Goal: Entertainment & Leisure: Browse casually

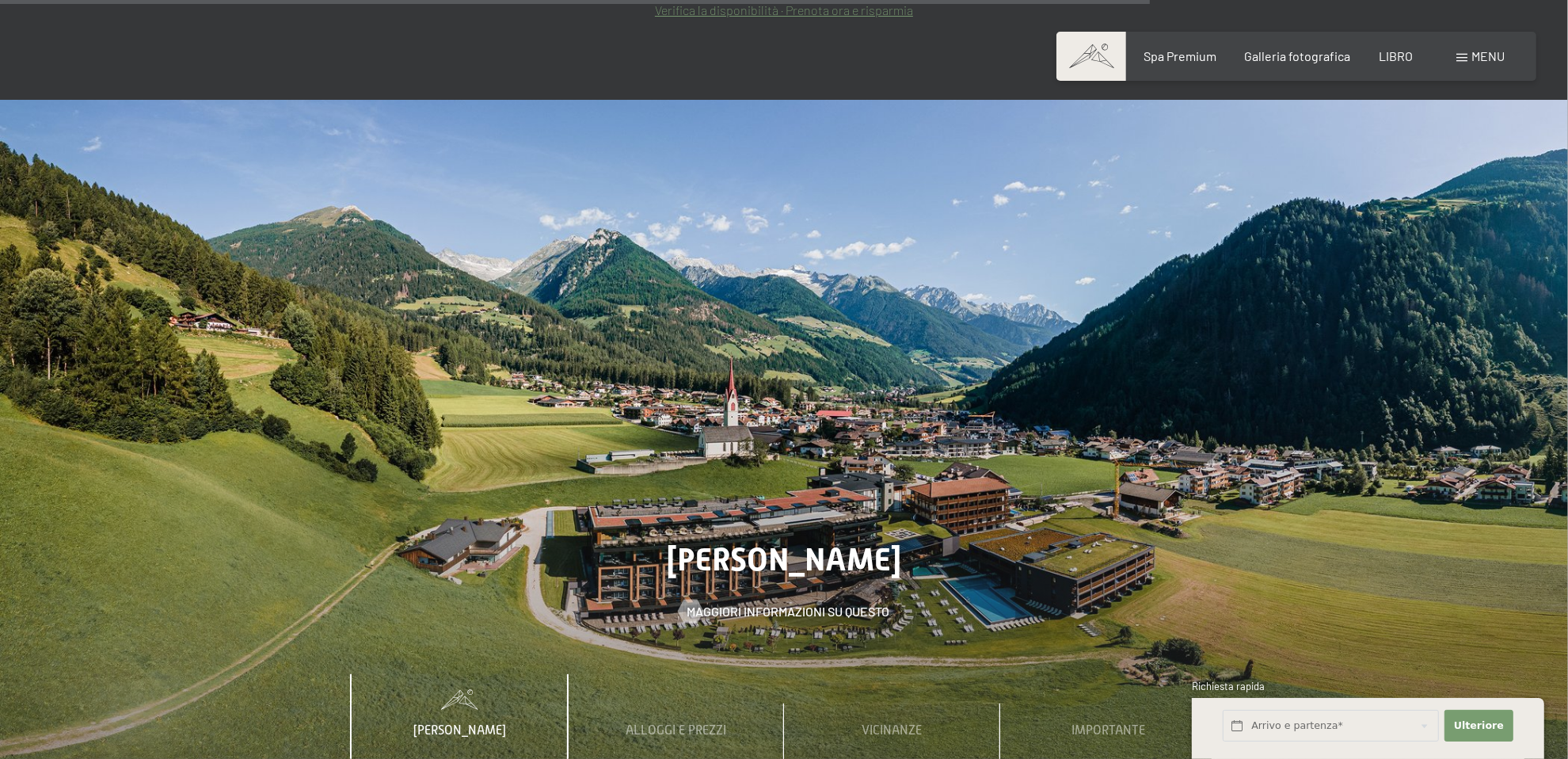
scroll to position [6889, 0]
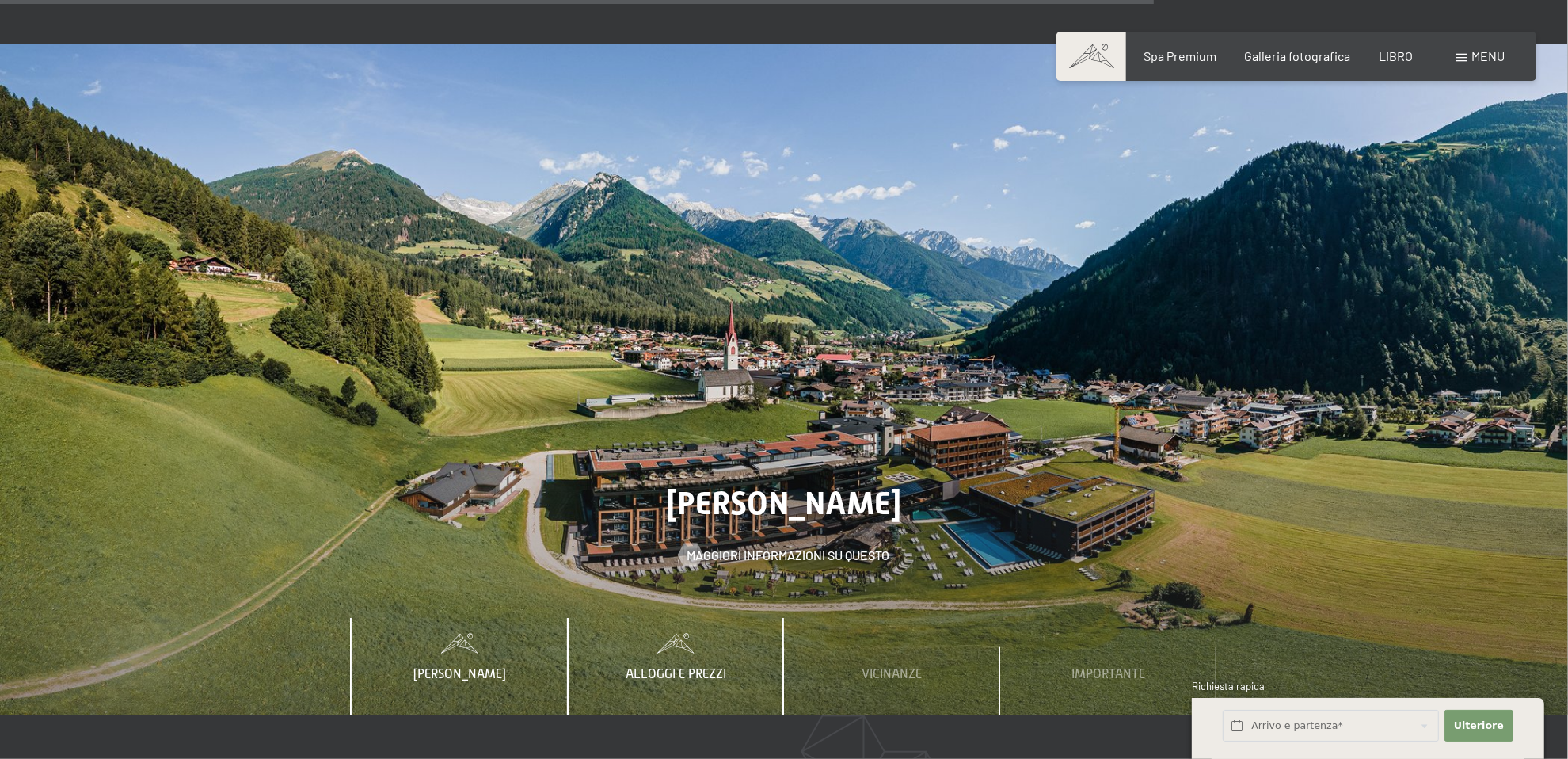
click at [724, 617] on div "Alloggi e prezzi" at bounding box center [676, 665] width 124 height 97
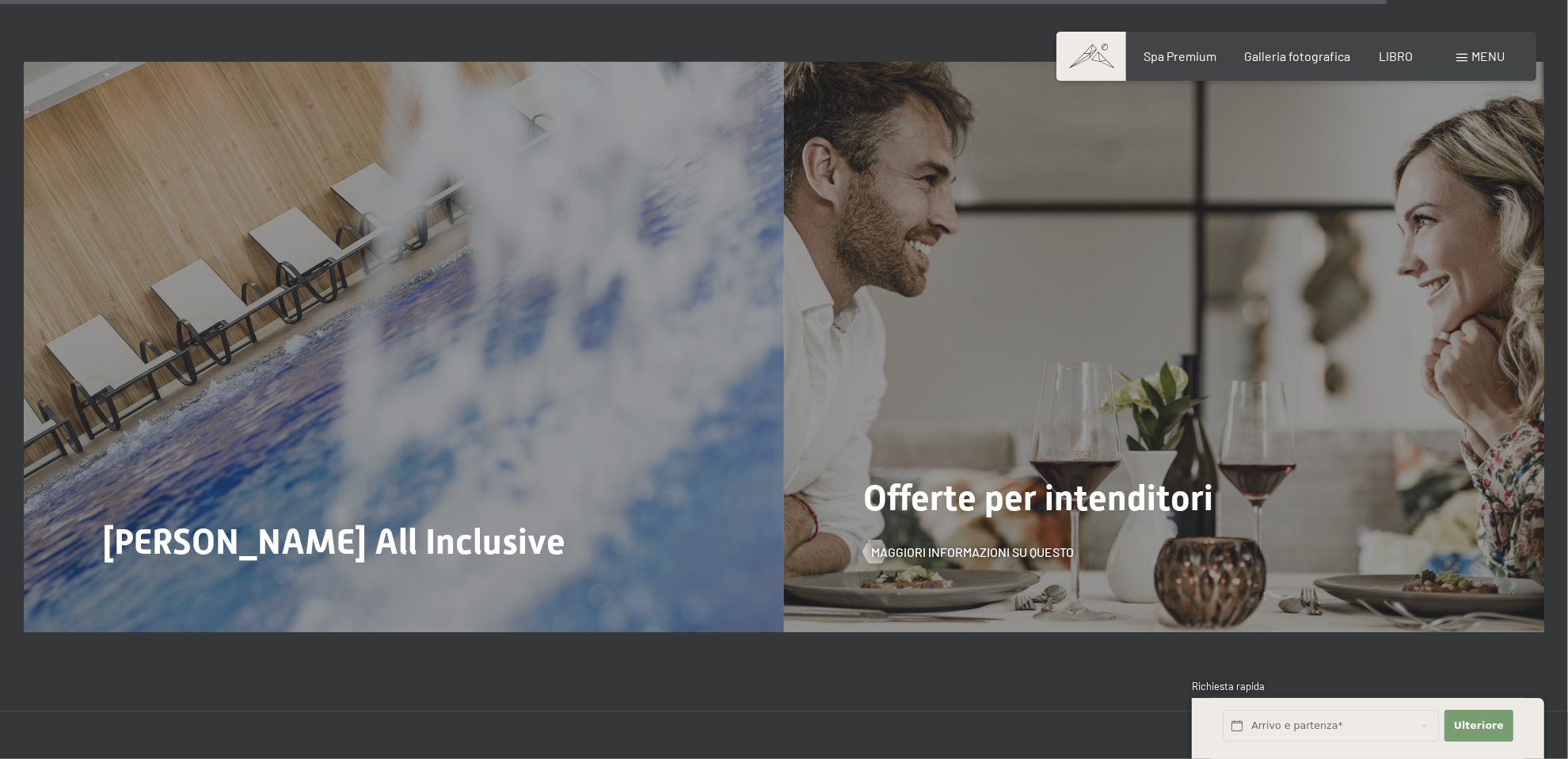
scroll to position [8315, 0]
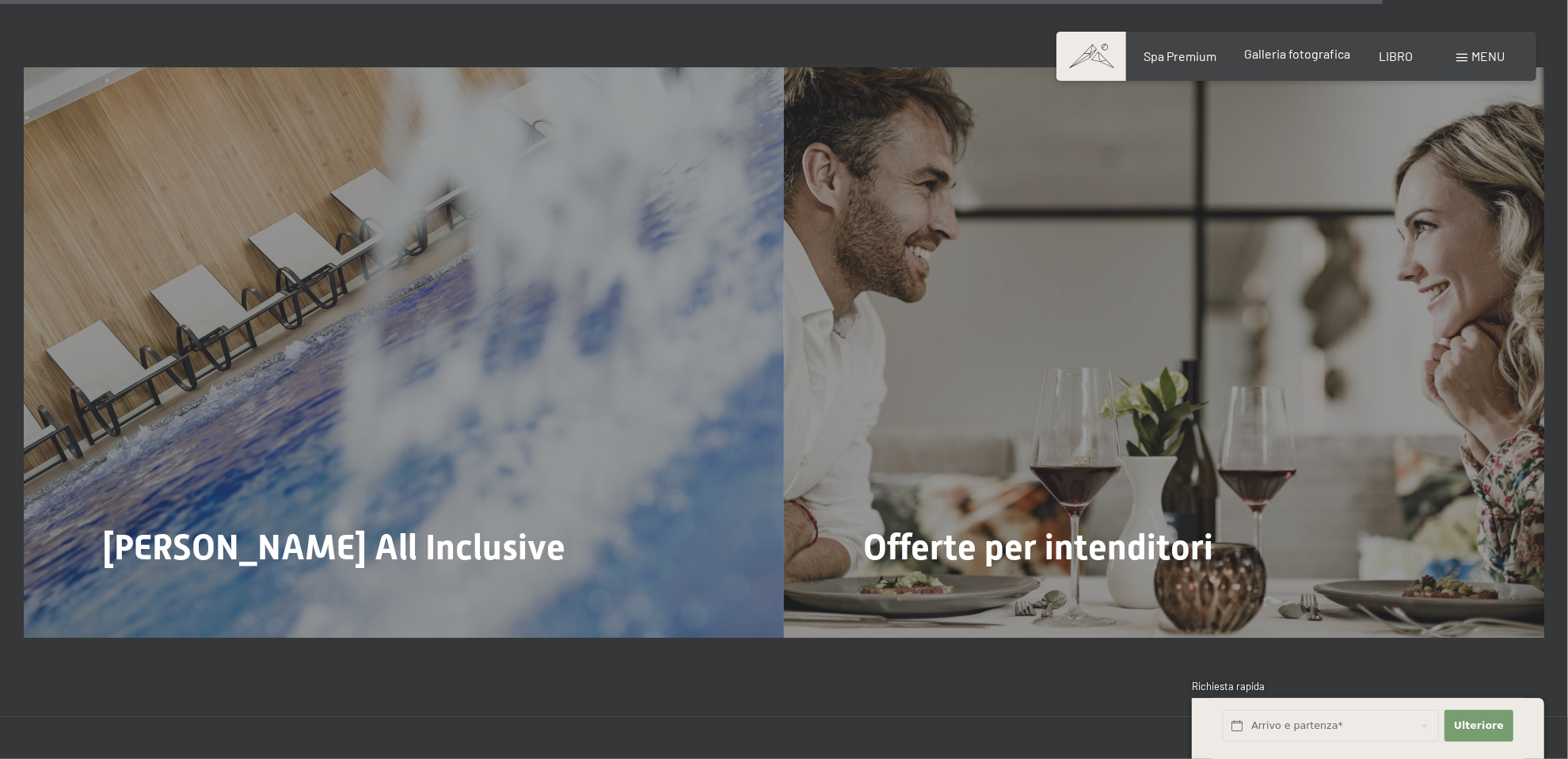
click at [1310, 55] on font "Galleria fotografica" at bounding box center [1298, 53] width 106 height 15
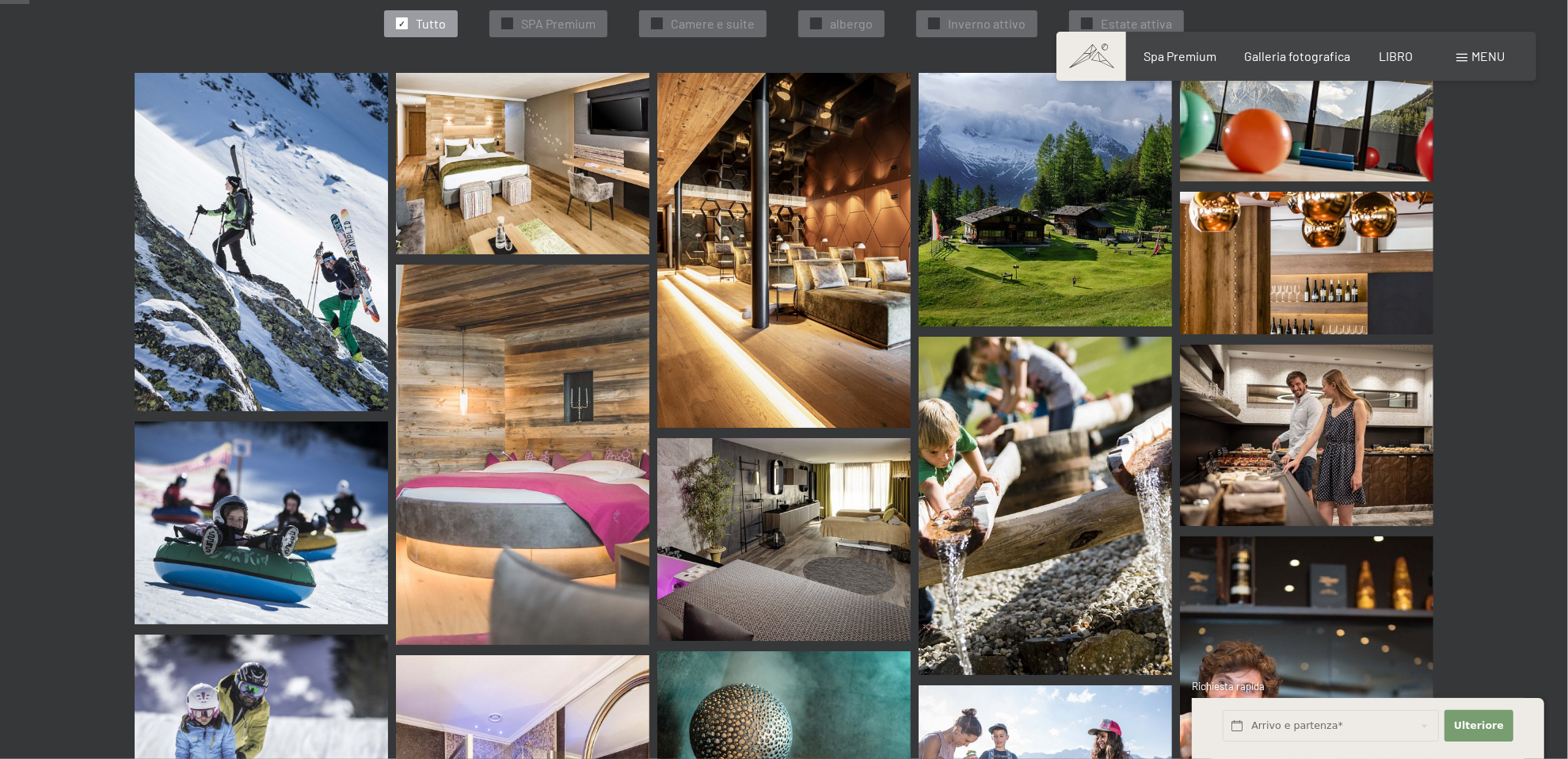
scroll to position [634, 0]
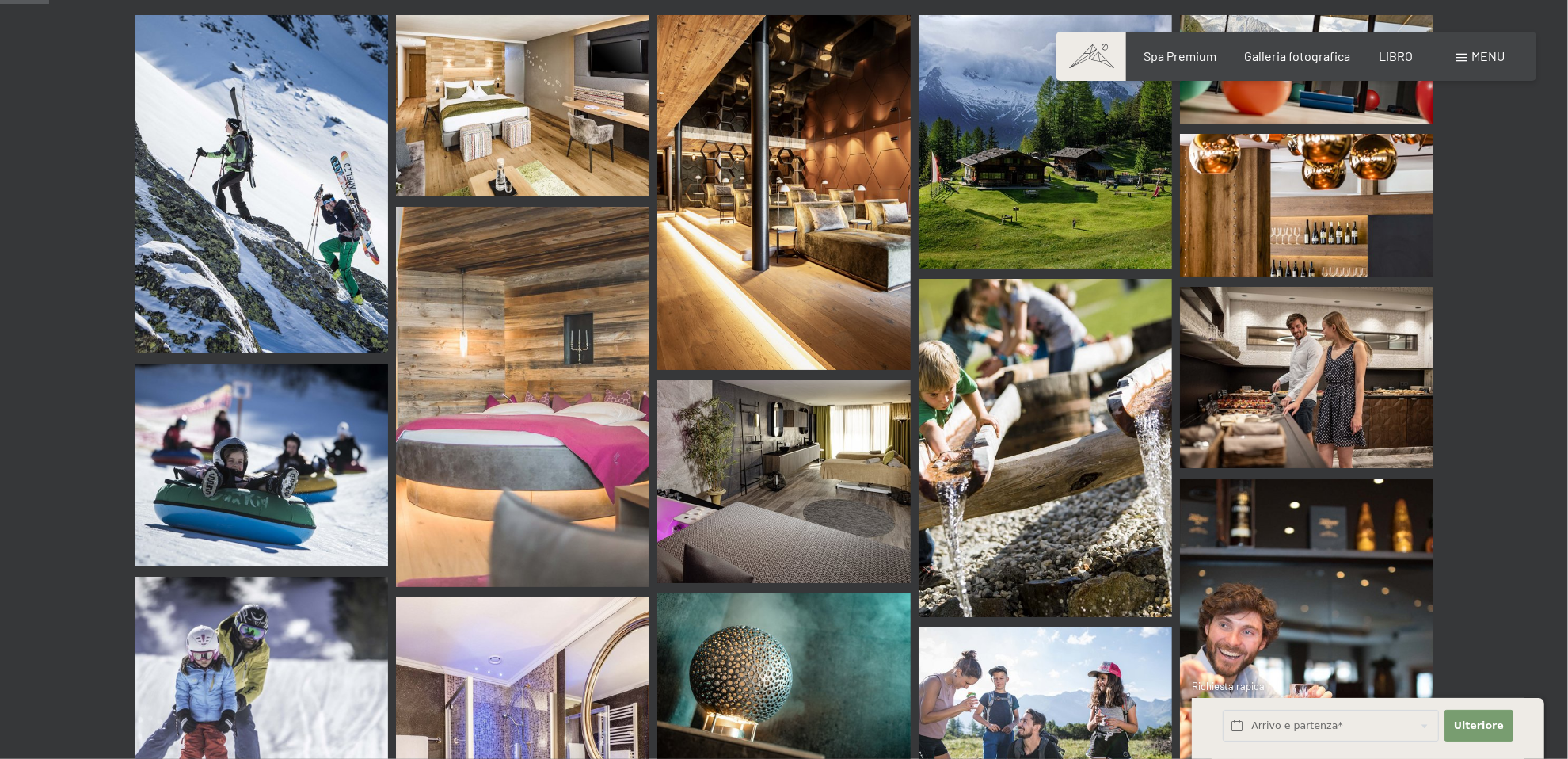
click at [777, 301] on img at bounding box center [784, 192] width 253 height 355
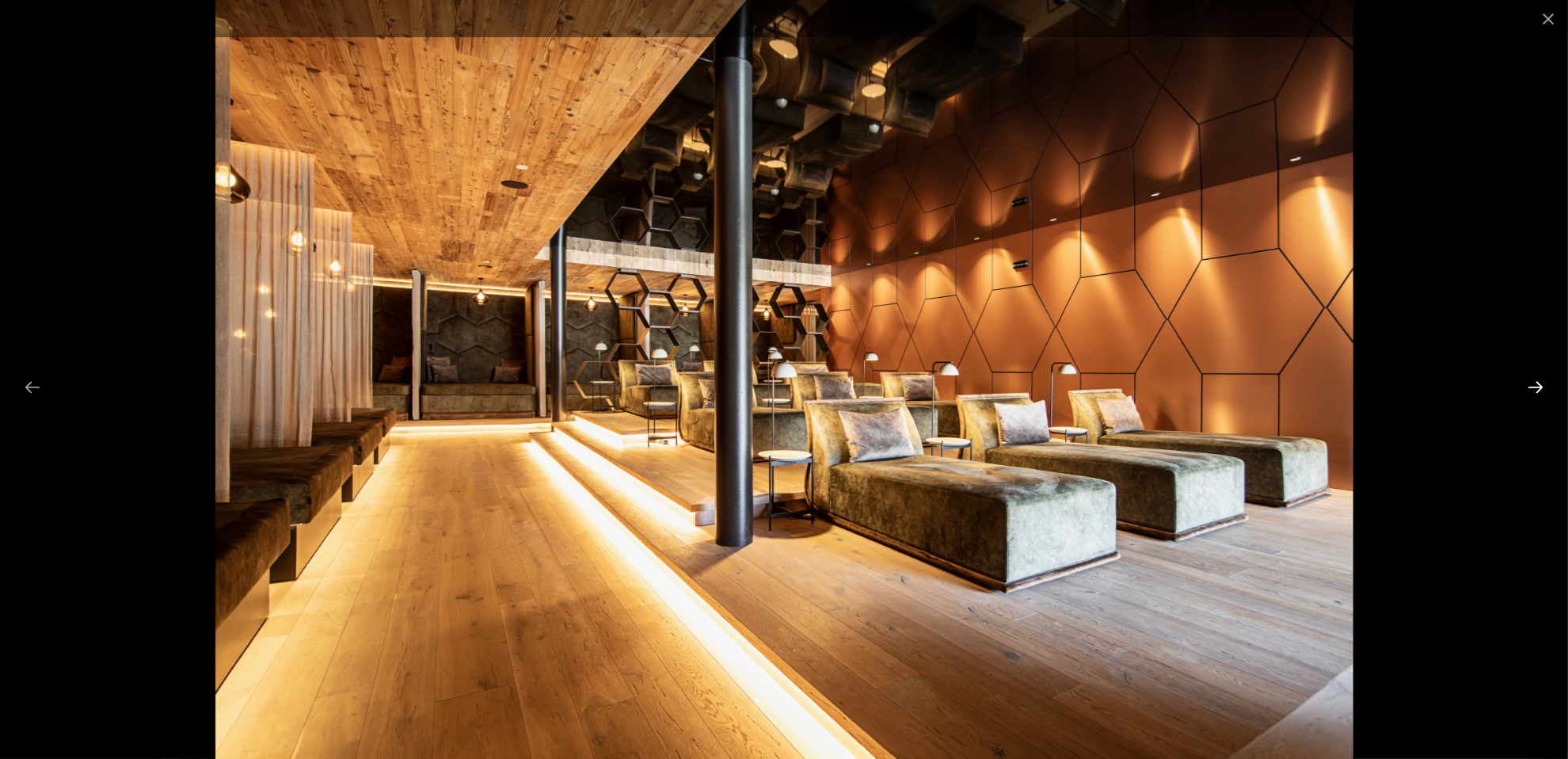
click at [1542, 391] on button "Next slide" at bounding box center [1536, 387] width 33 height 31
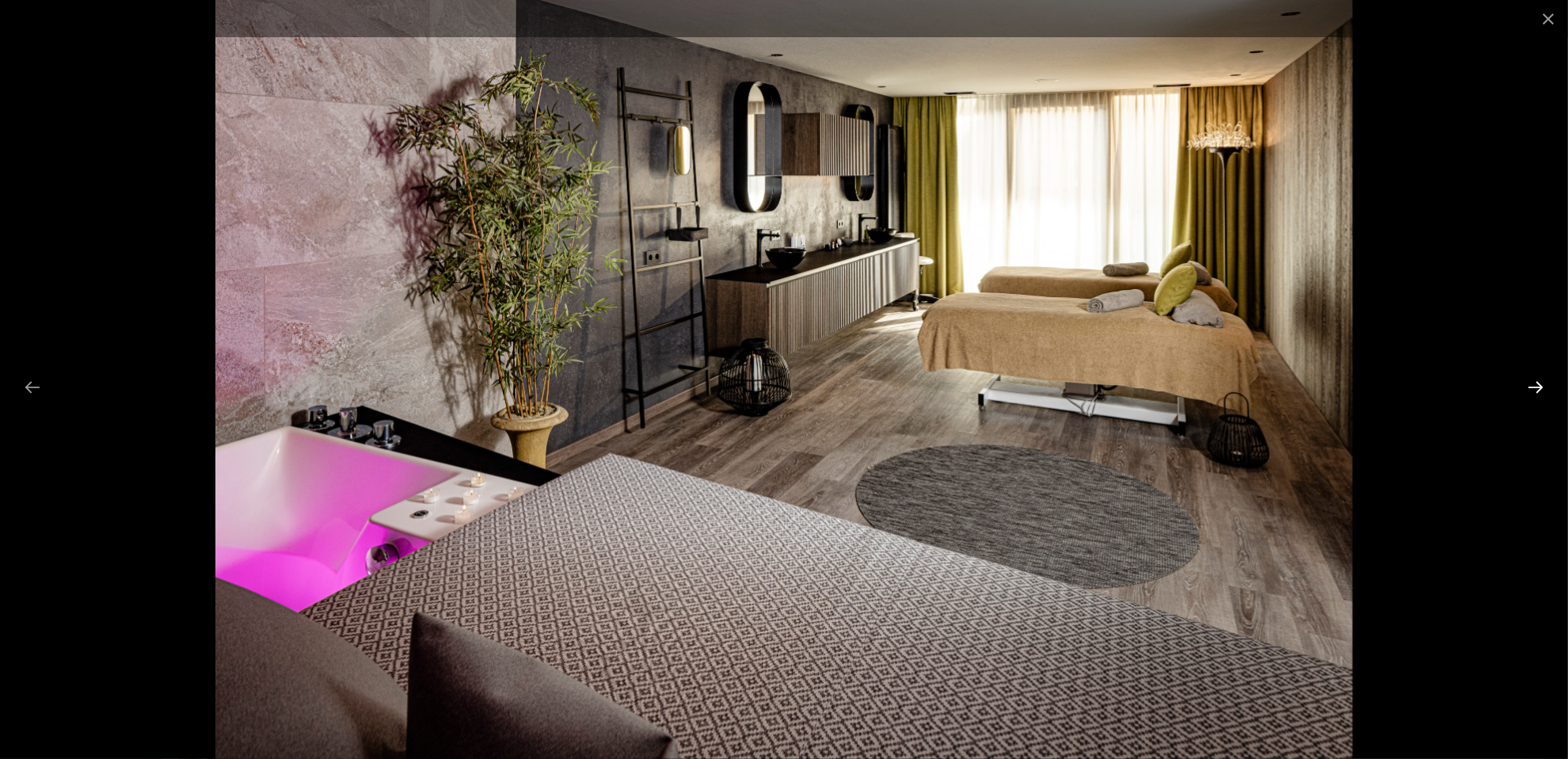
click at [1542, 391] on button "Next slide" at bounding box center [1536, 387] width 33 height 31
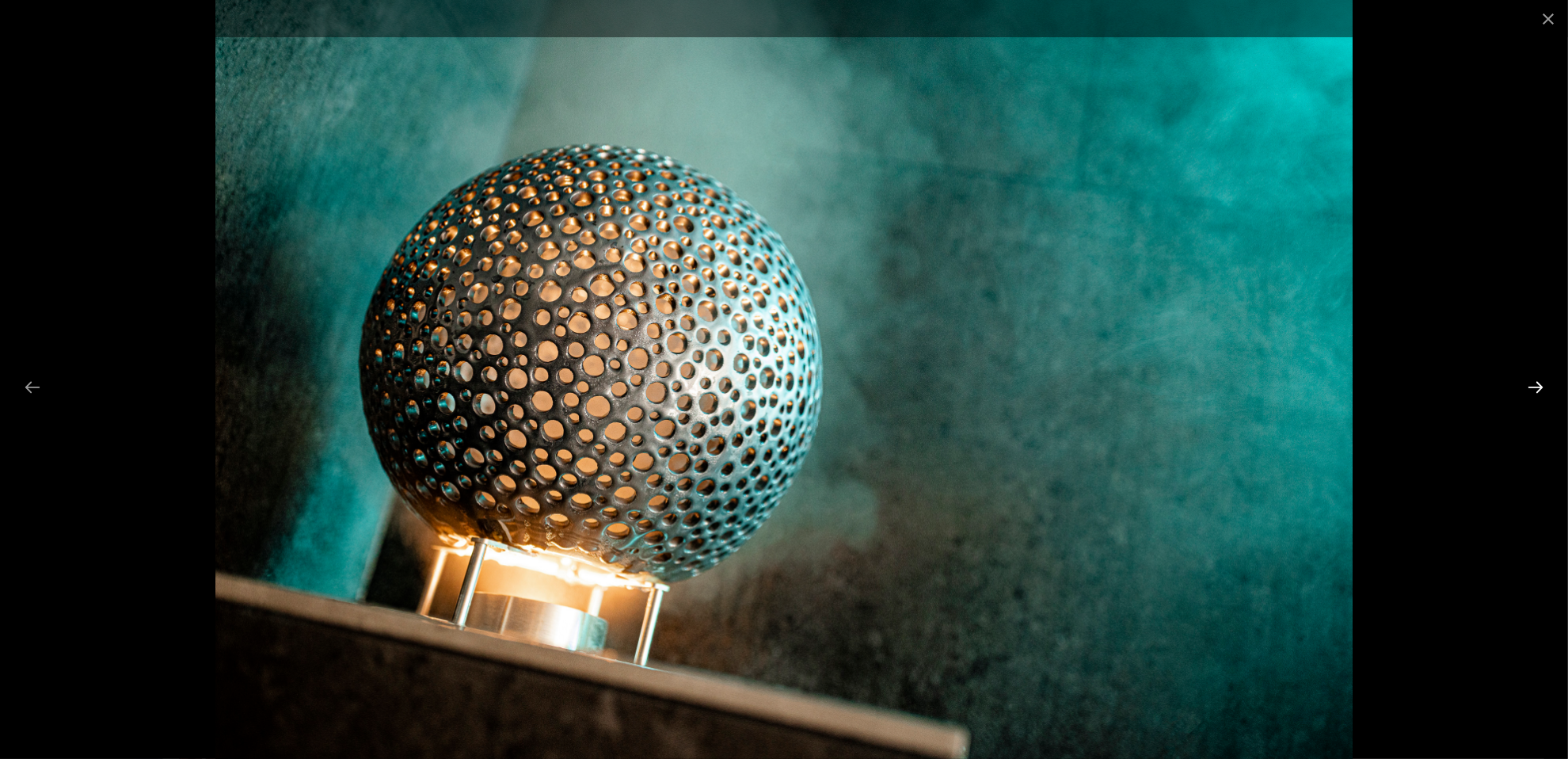
click at [1542, 391] on button "Next slide" at bounding box center [1536, 387] width 33 height 31
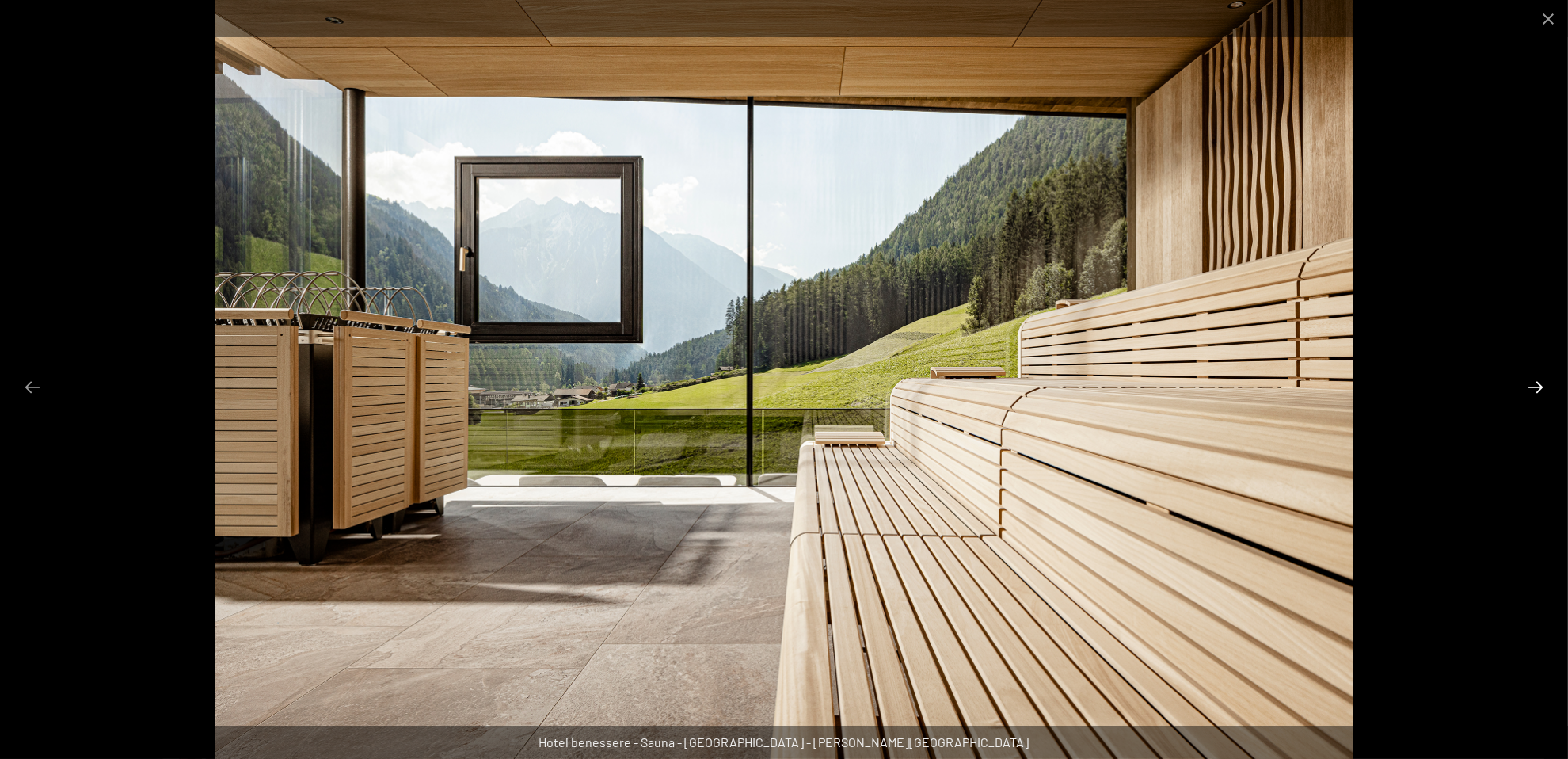
click at [1542, 391] on button "Next slide" at bounding box center [1536, 387] width 33 height 31
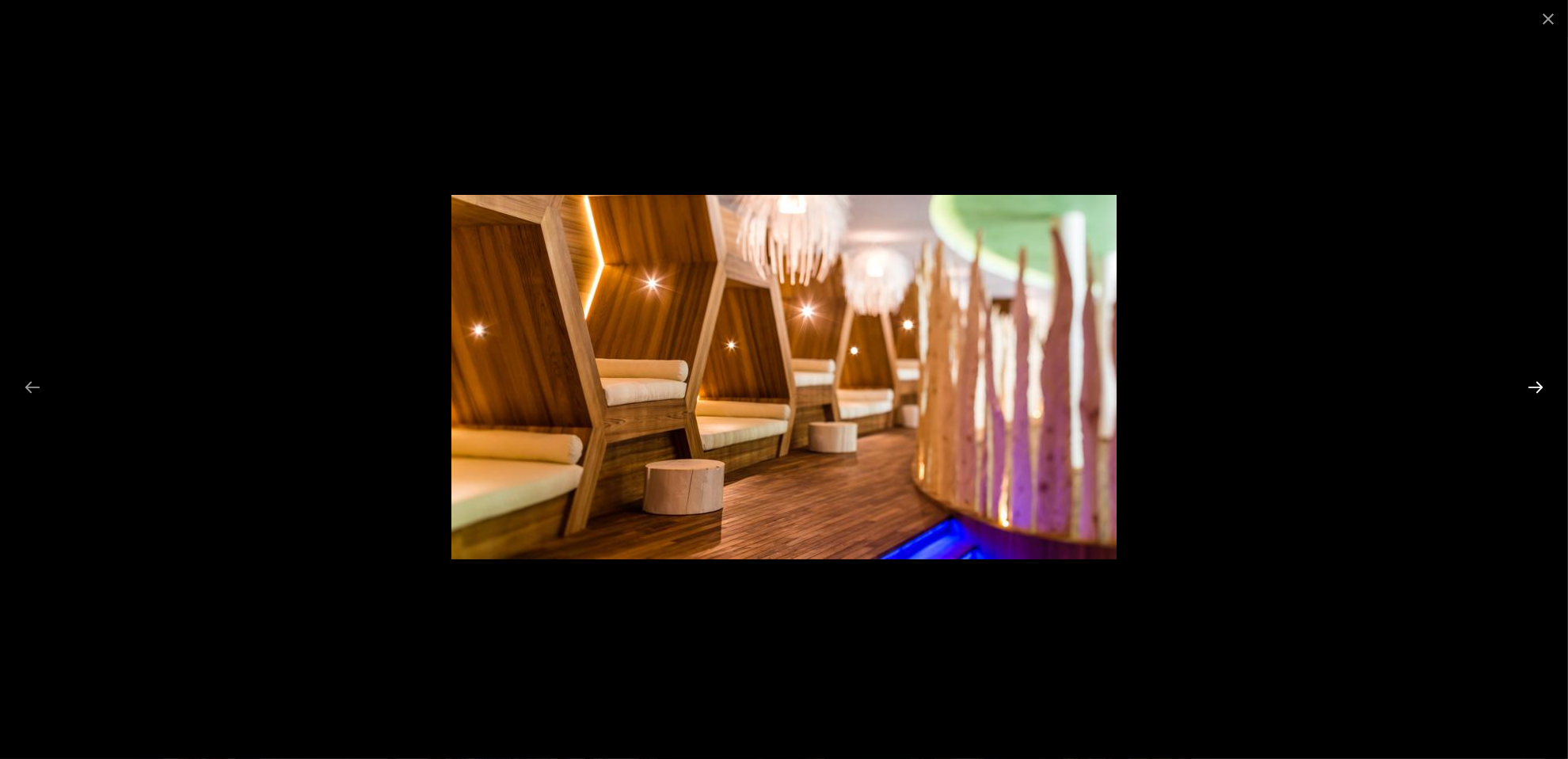
click at [1542, 391] on button "Diapositiva successiva" at bounding box center [1536, 387] width 33 height 31
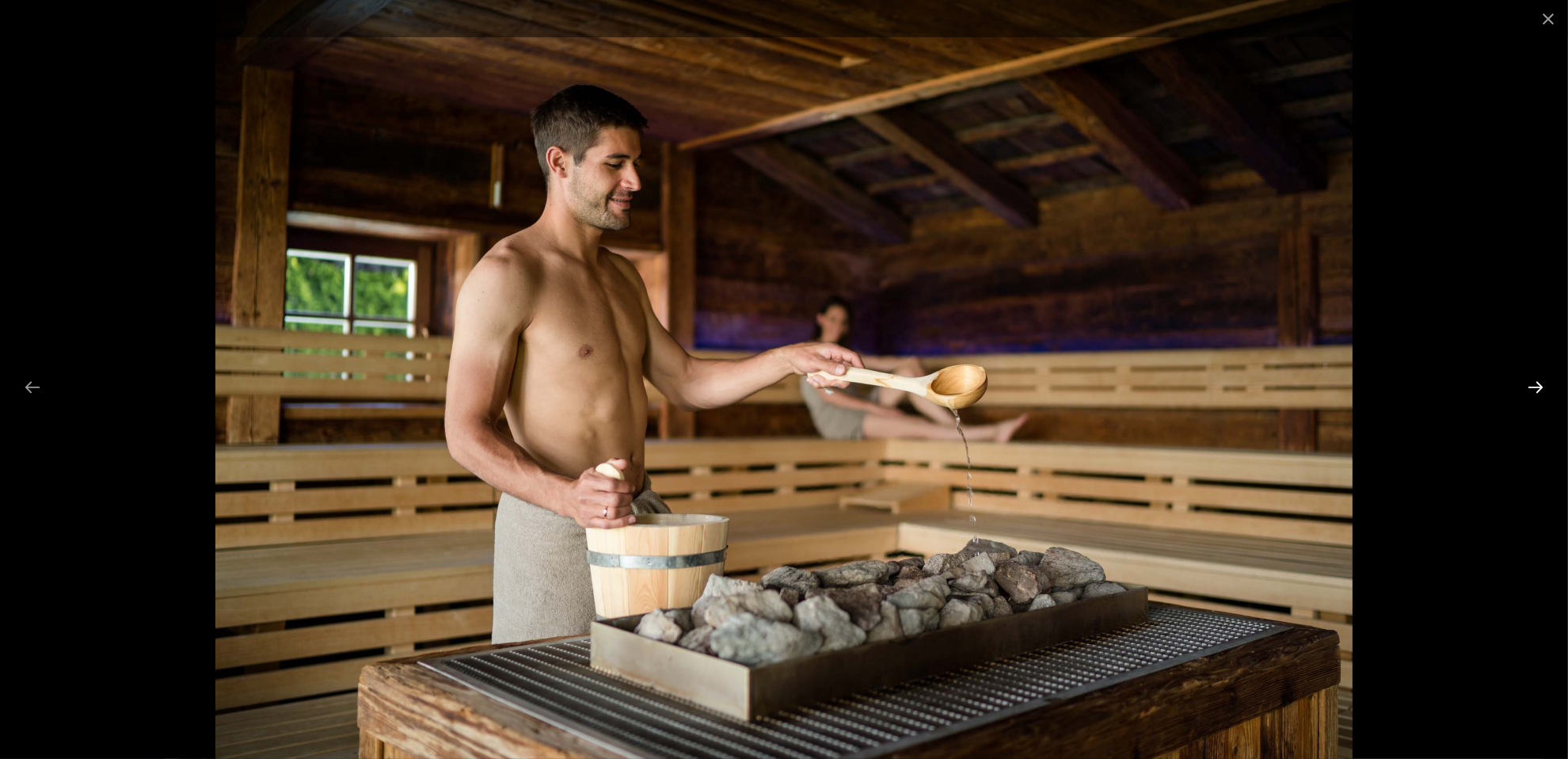
click at [1542, 391] on button "Diapositiva successiva" at bounding box center [1536, 387] width 33 height 31
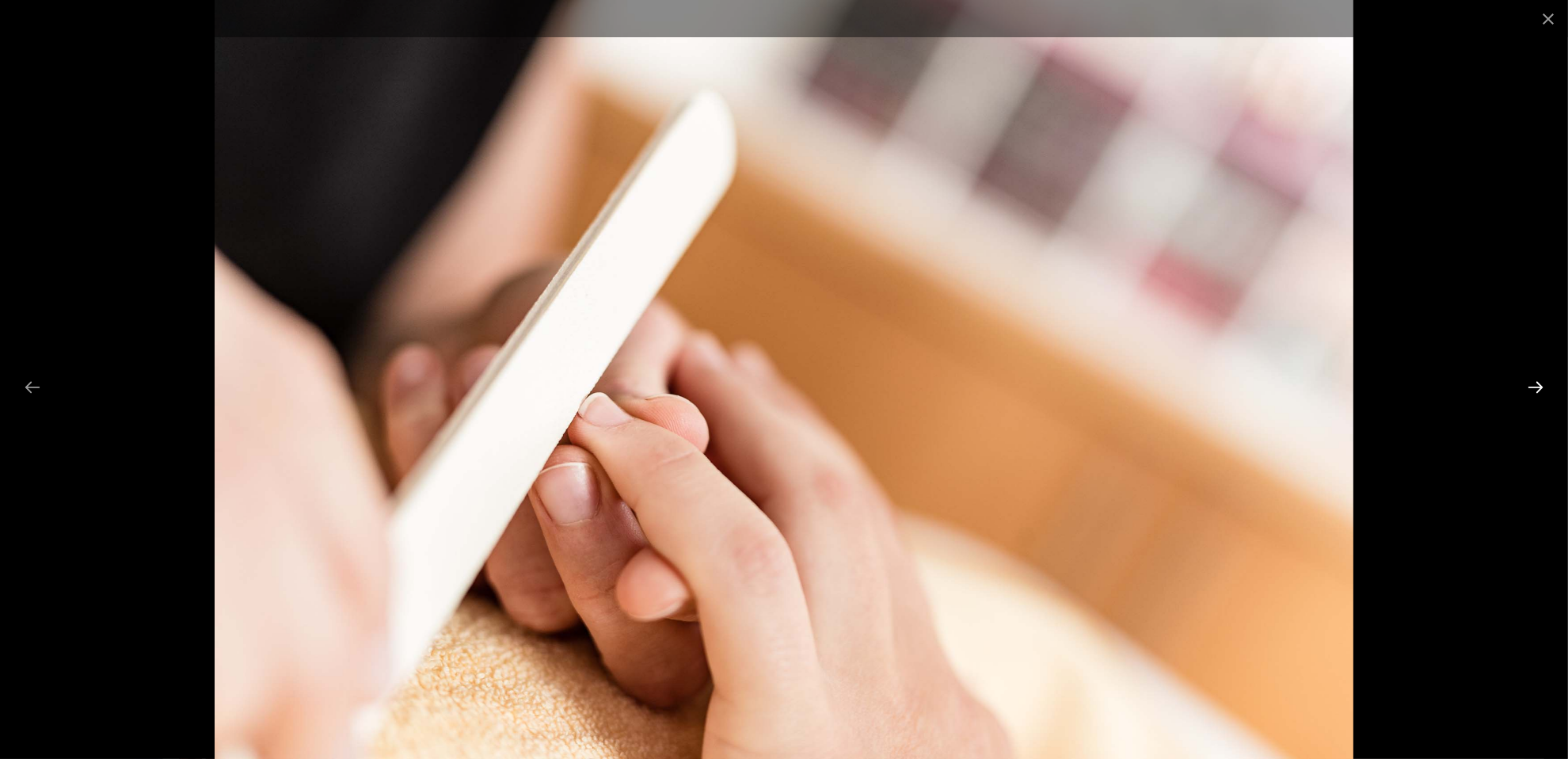
click at [1542, 391] on button "Diapositiva successiva" at bounding box center [1536, 387] width 33 height 31
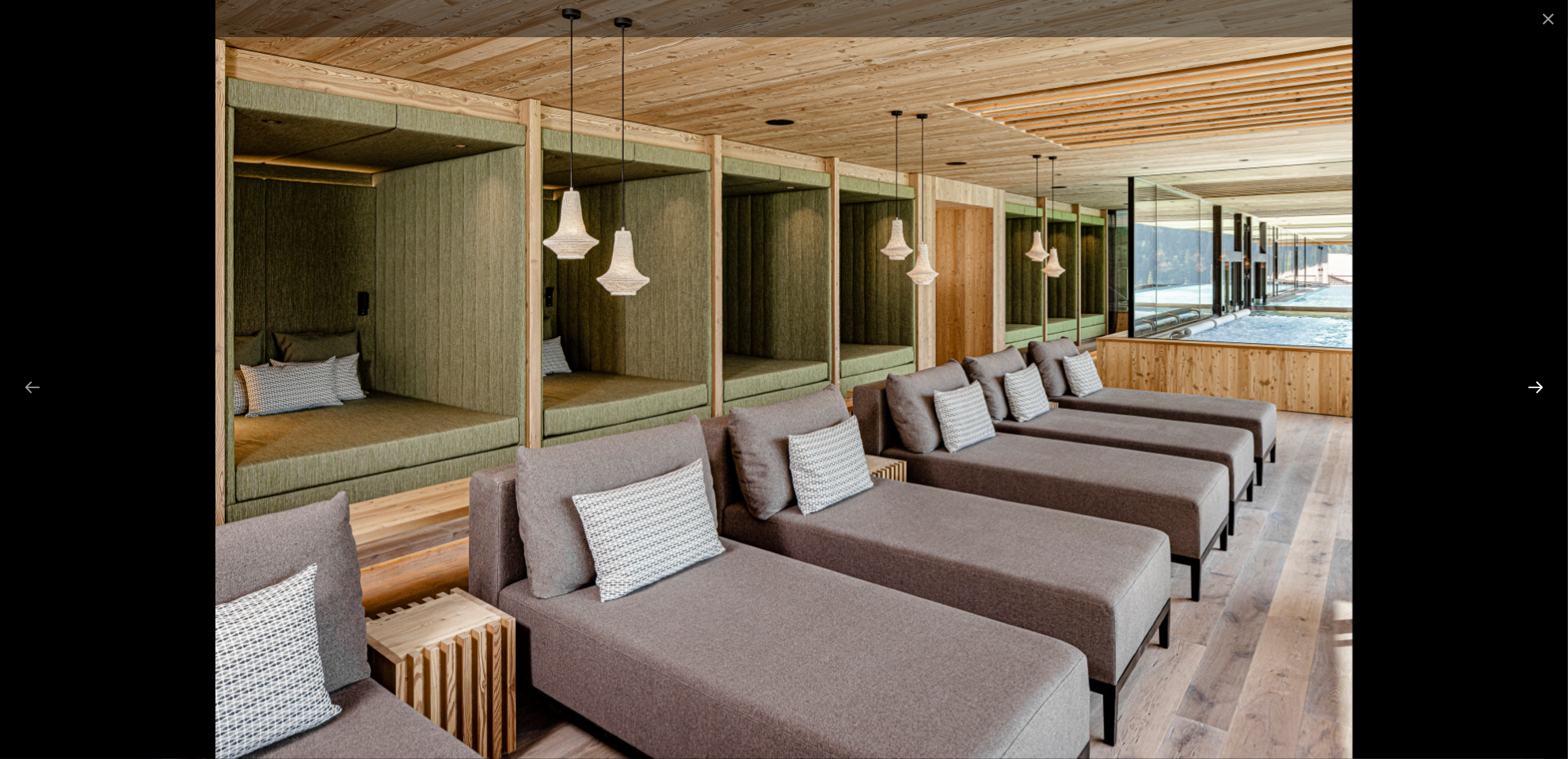
click at [1542, 391] on button "Diapositiva successiva" at bounding box center [1536, 387] width 33 height 31
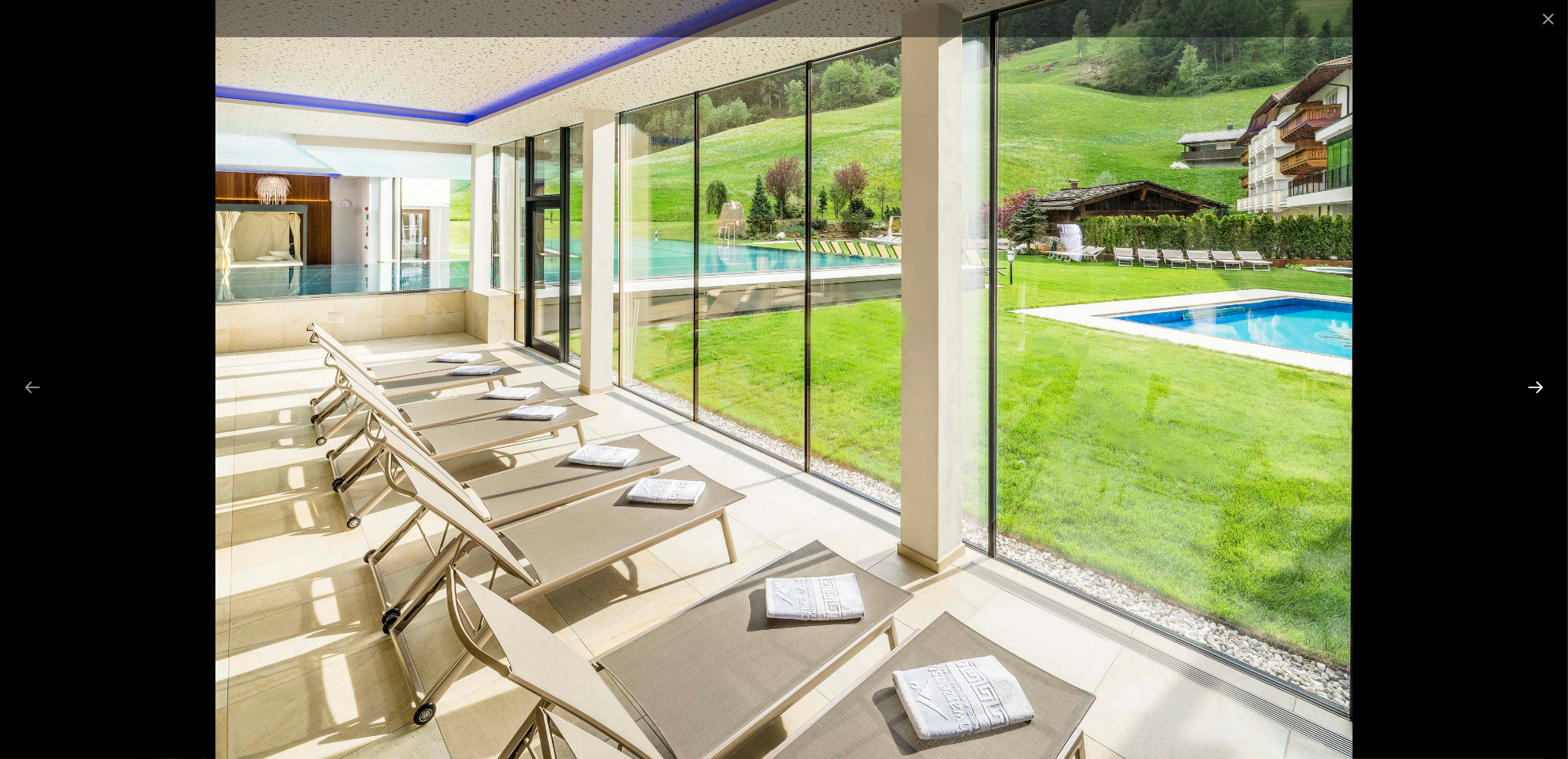
click at [1542, 391] on button "Diapositiva successiva" at bounding box center [1536, 387] width 33 height 31
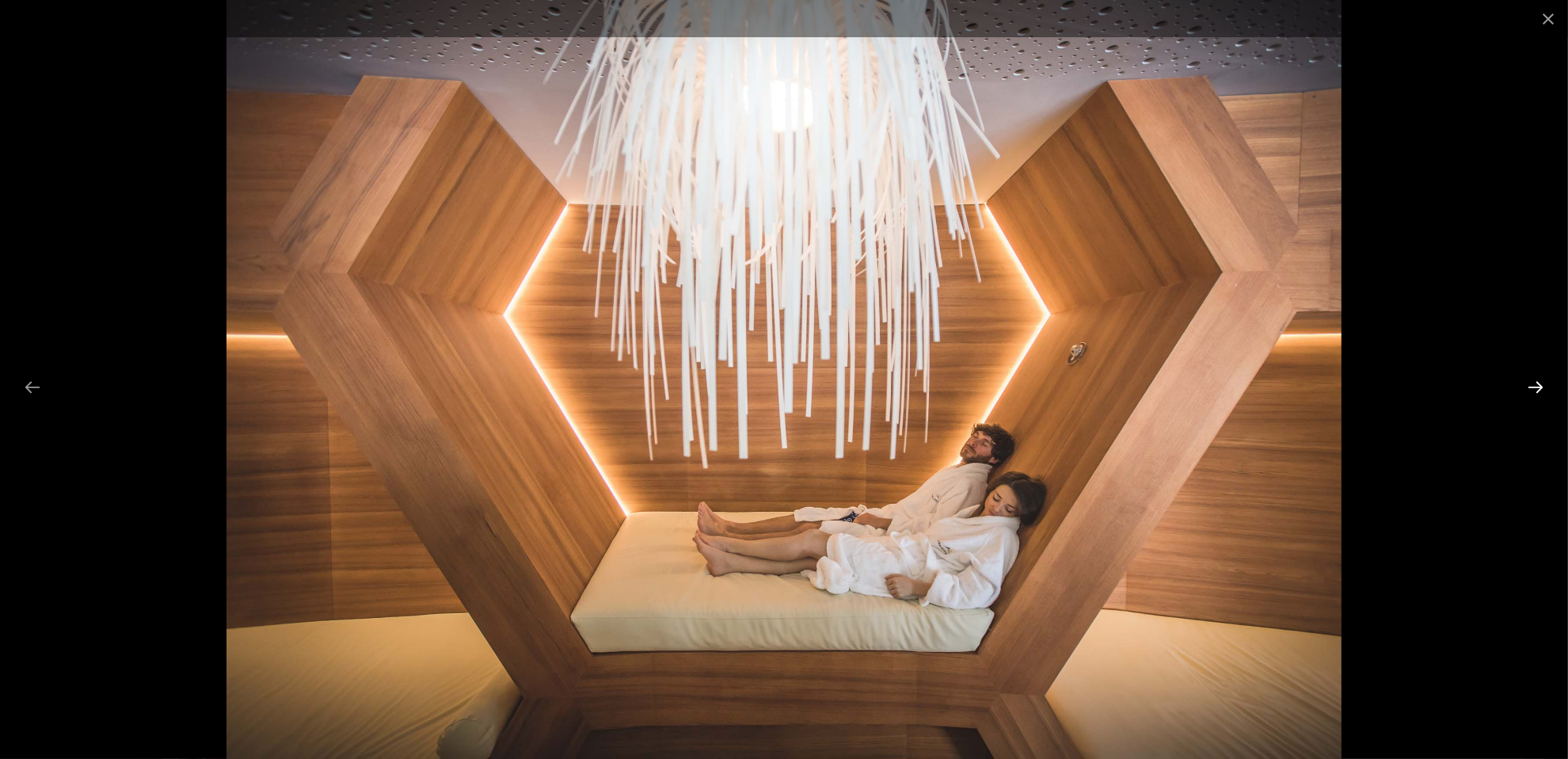
click at [1542, 391] on button "Diapositiva successiva" at bounding box center [1536, 387] width 33 height 31
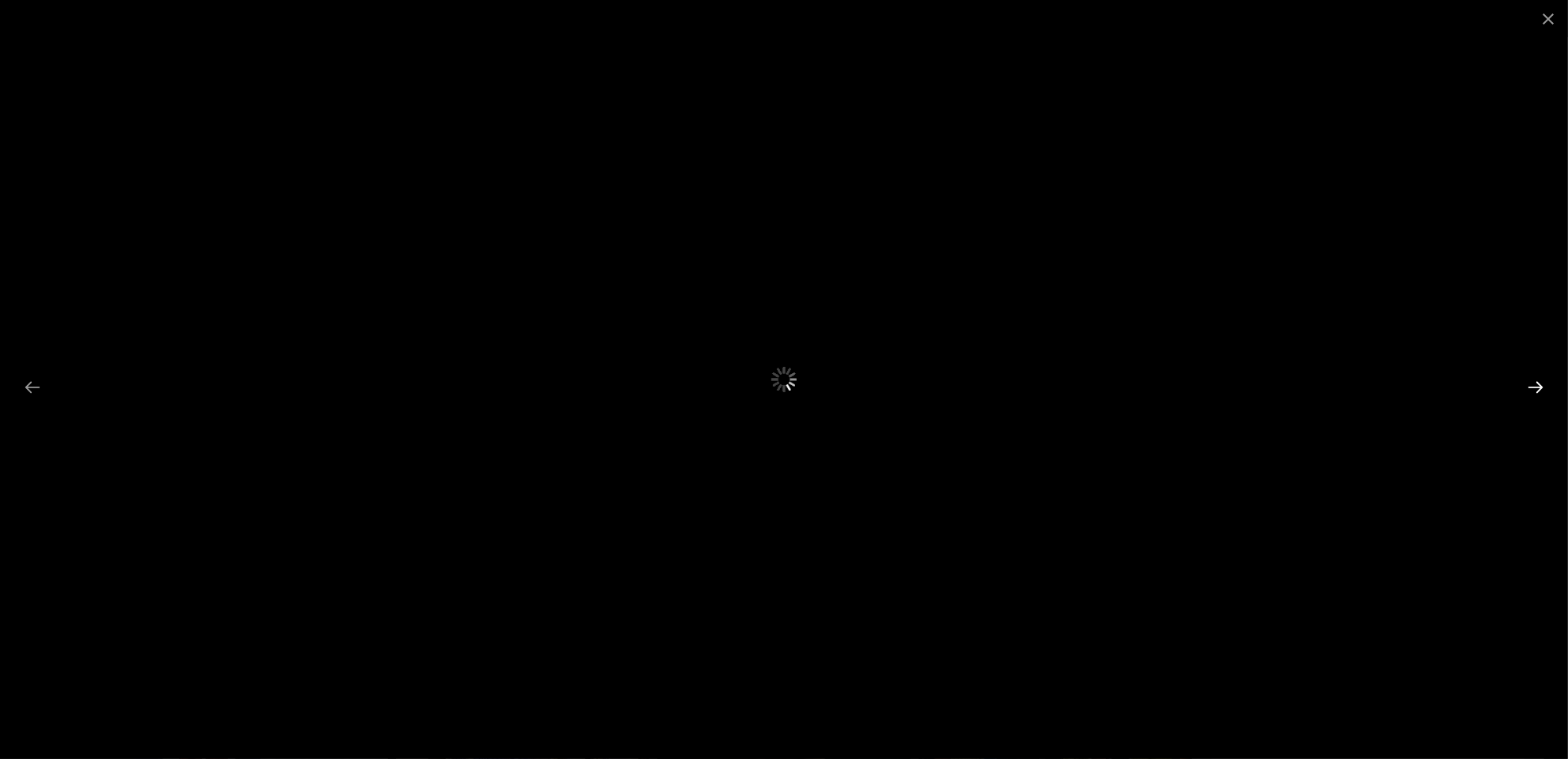
click at [1542, 391] on button "Diapositiva successiva" at bounding box center [1536, 387] width 33 height 31
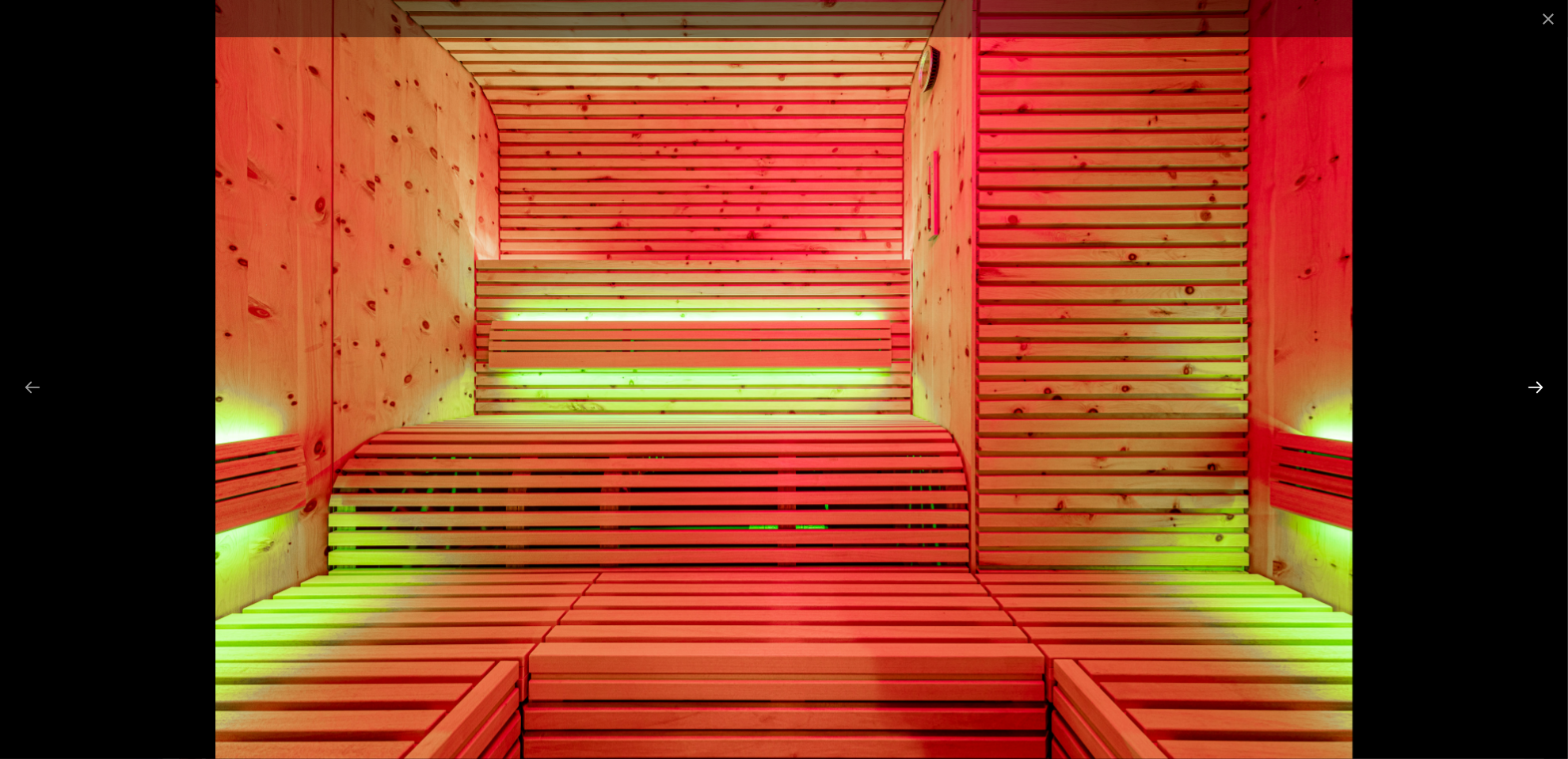
click at [1542, 391] on button "Diapositiva successiva" at bounding box center [1536, 387] width 33 height 31
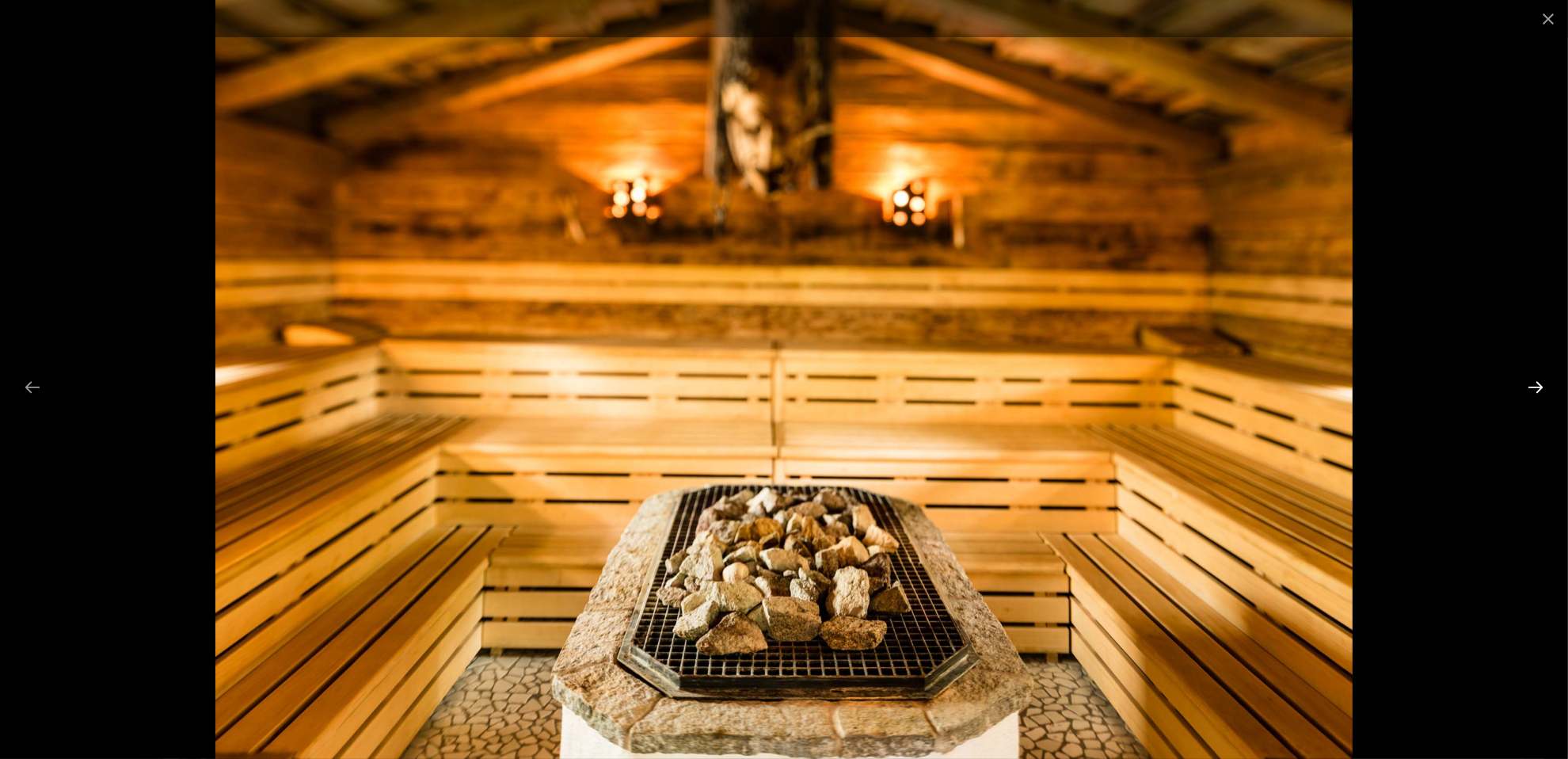
click at [1542, 391] on button "Diapositiva successiva" at bounding box center [1536, 387] width 33 height 31
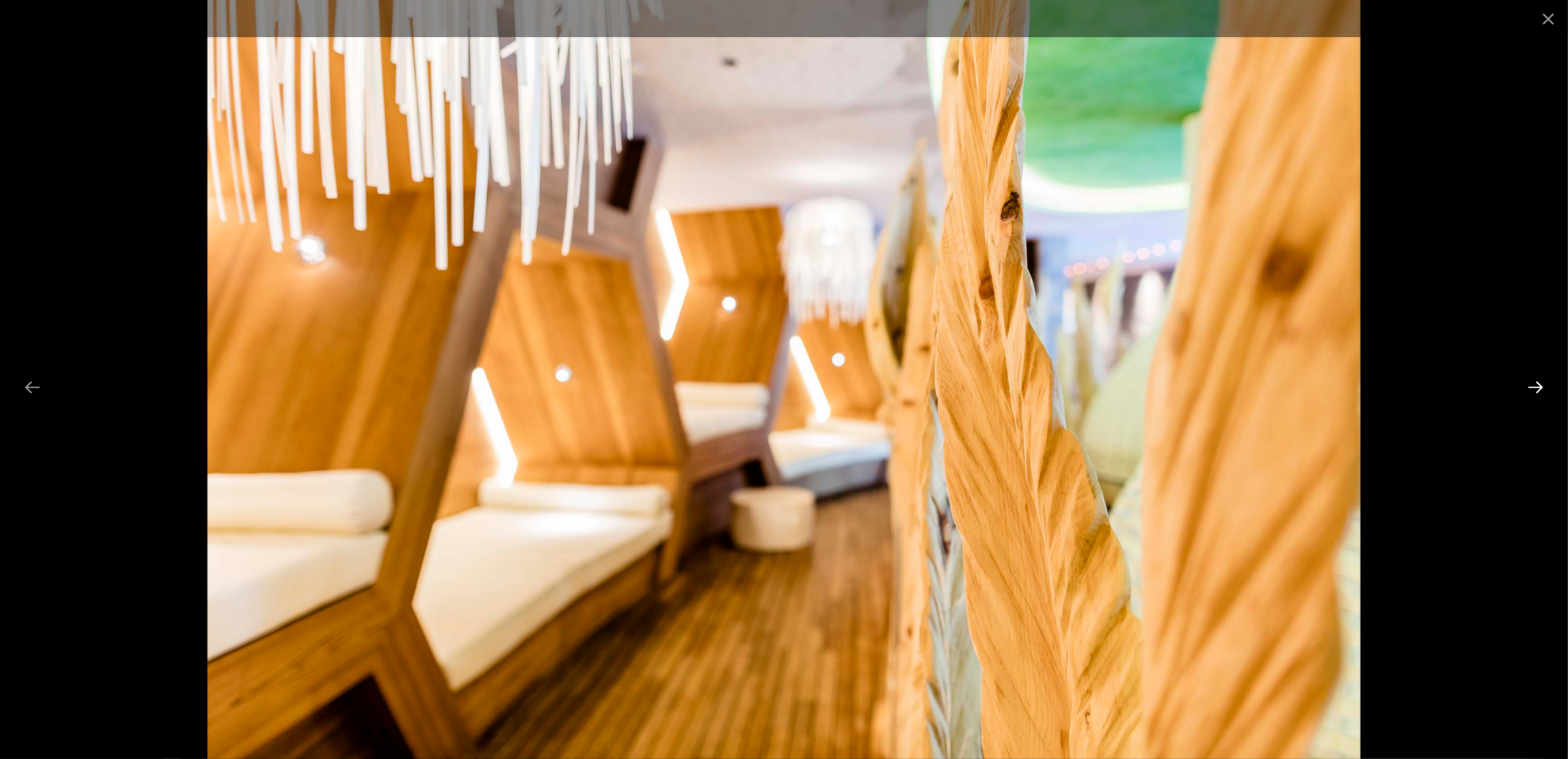
click at [1542, 391] on button "Diapositiva successiva" at bounding box center [1536, 387] width 33 height 31
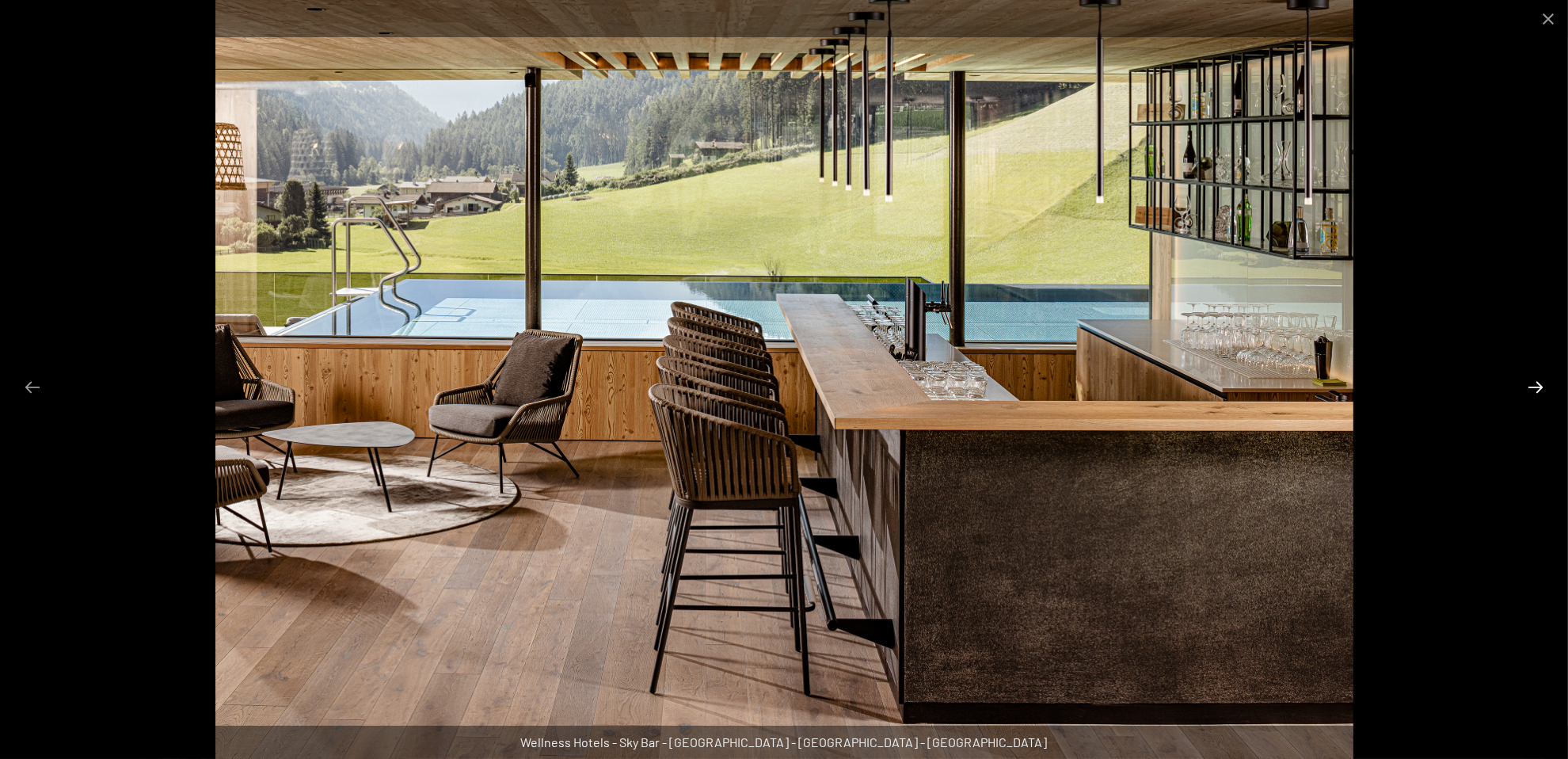
click at [1542, 391] on button "Diapositiva successiva" at bounding box center [1536, 387] width 33 height 31
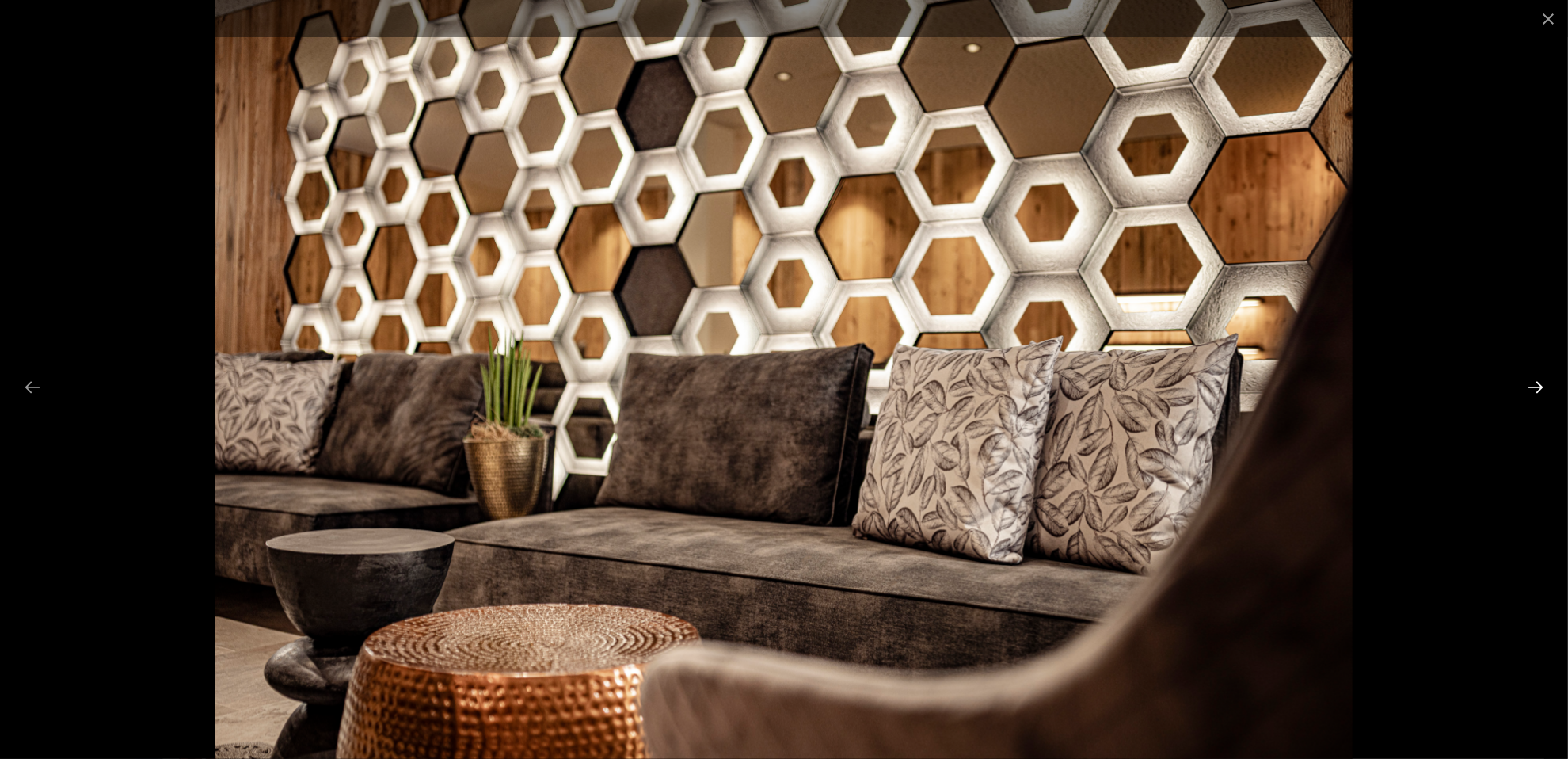
click at [1542, 391] on button "Diapositiva successiva" at bounding box center [1536, 387] width 33 height 31
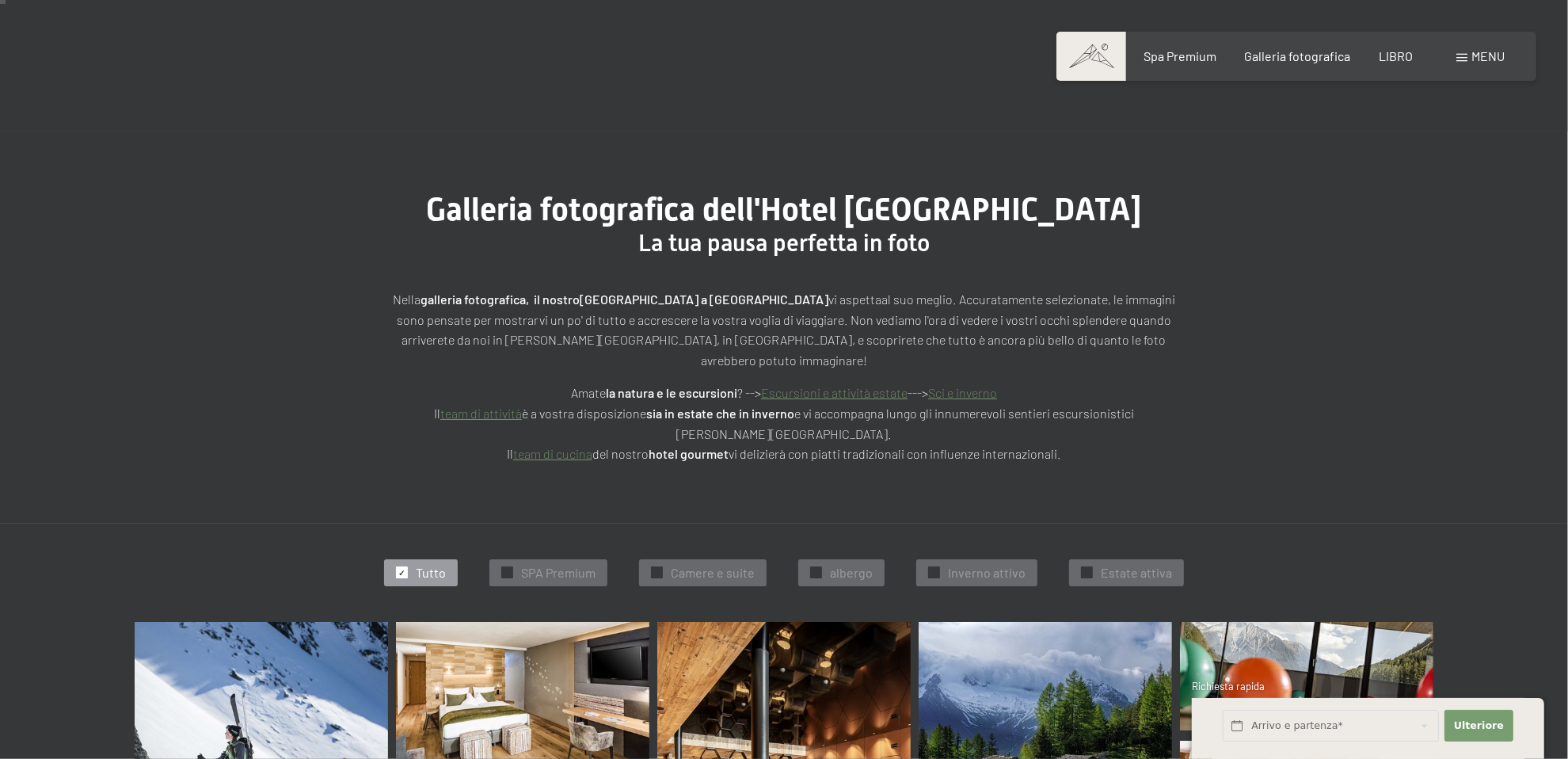
scroll to position [0, 0]
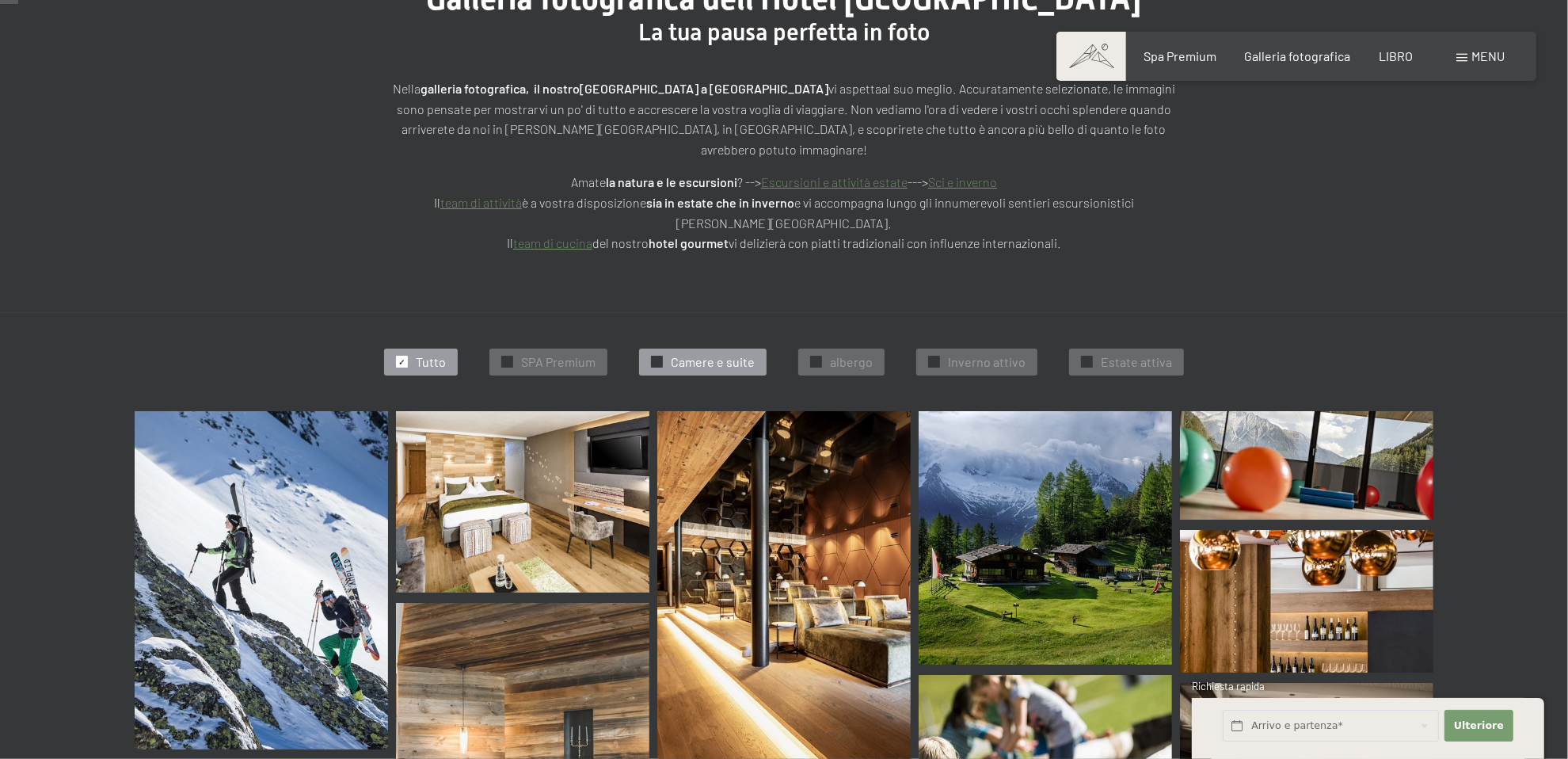
click at [679, 354] on font "Camere e suite" at bounding box center [712, 361] width 84 height 15
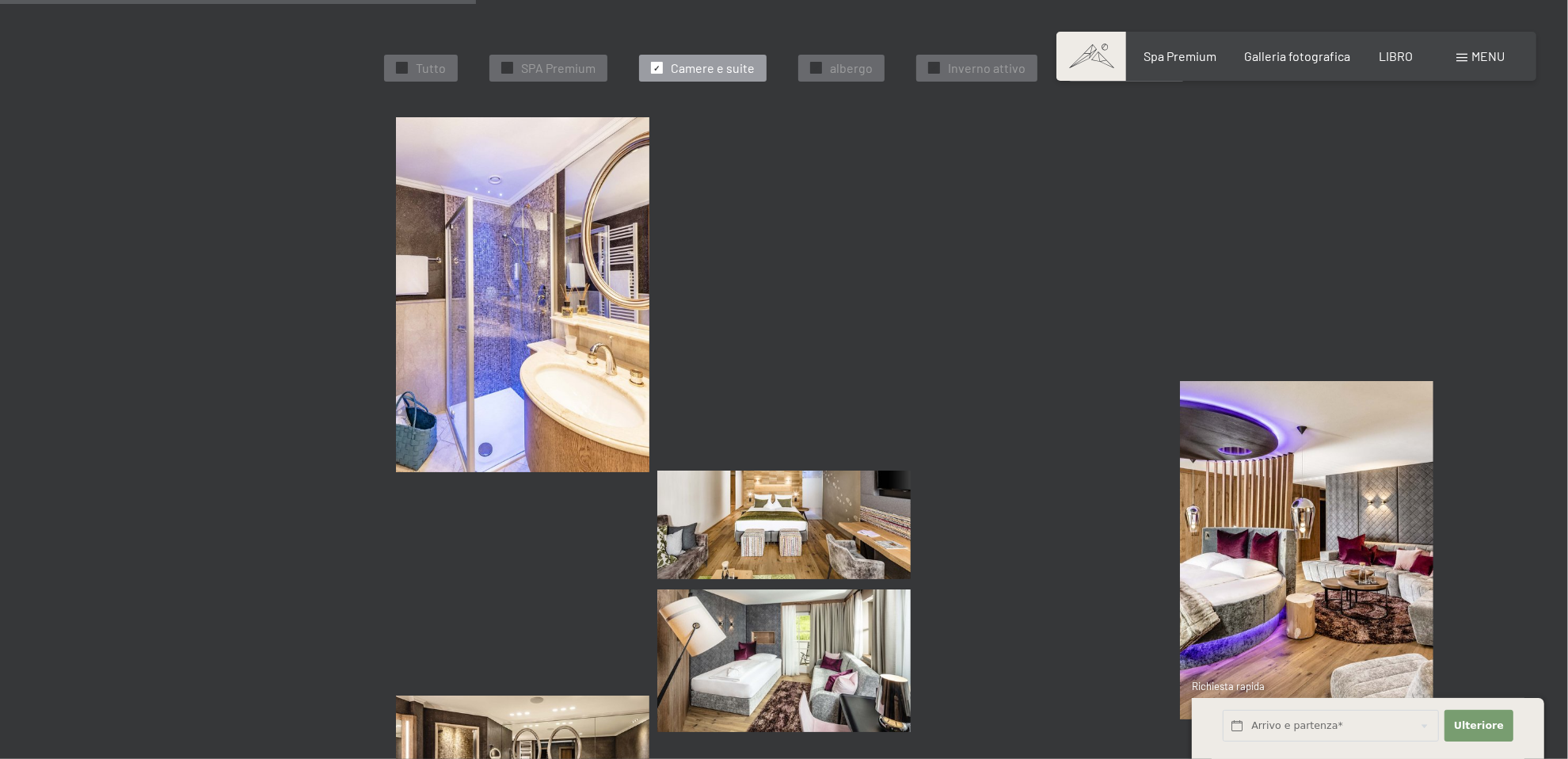
scroll to position [577, 0]
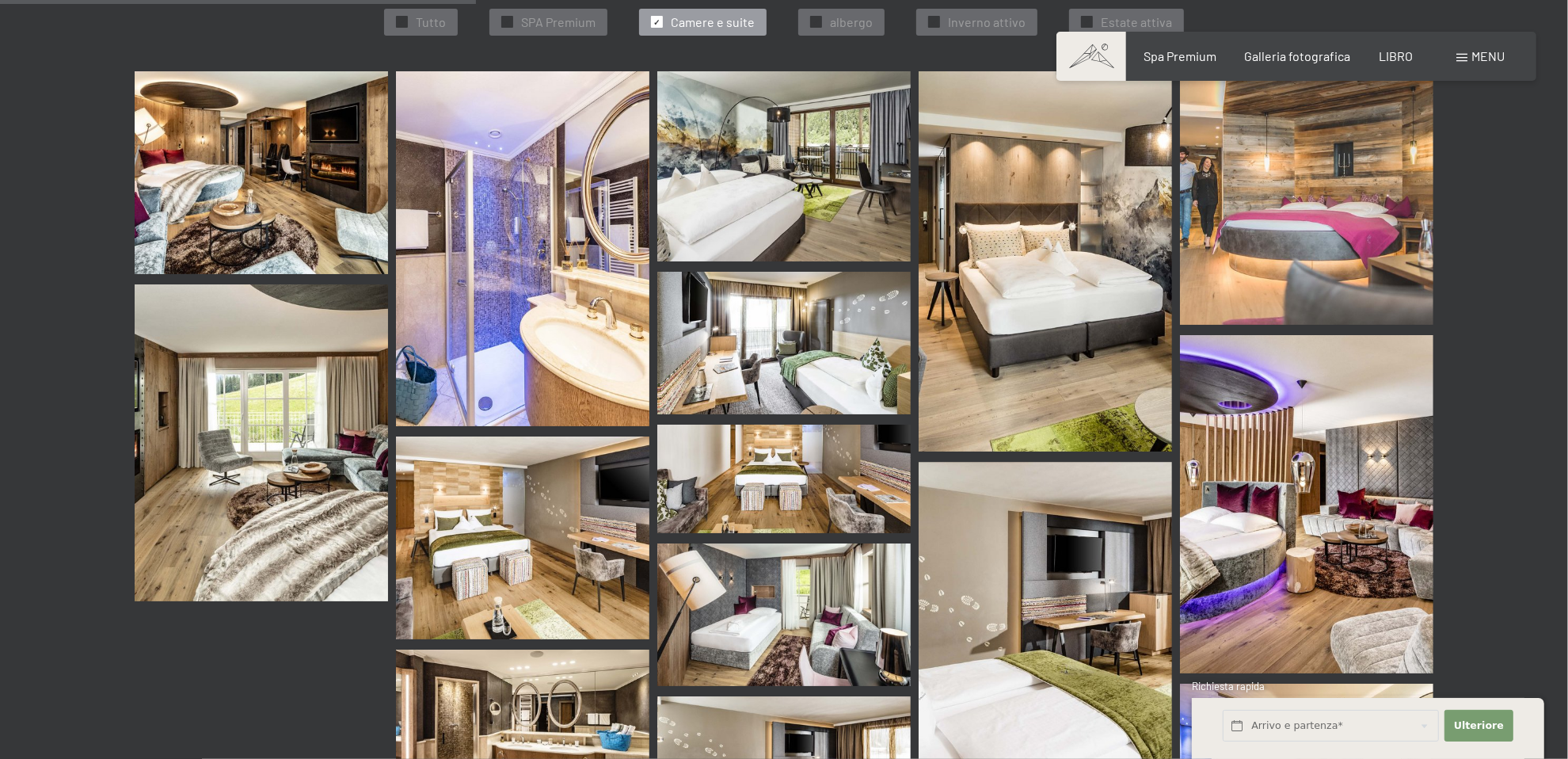
click at [592, 538] on img at bounding box center [522, 537] width 253 height 203
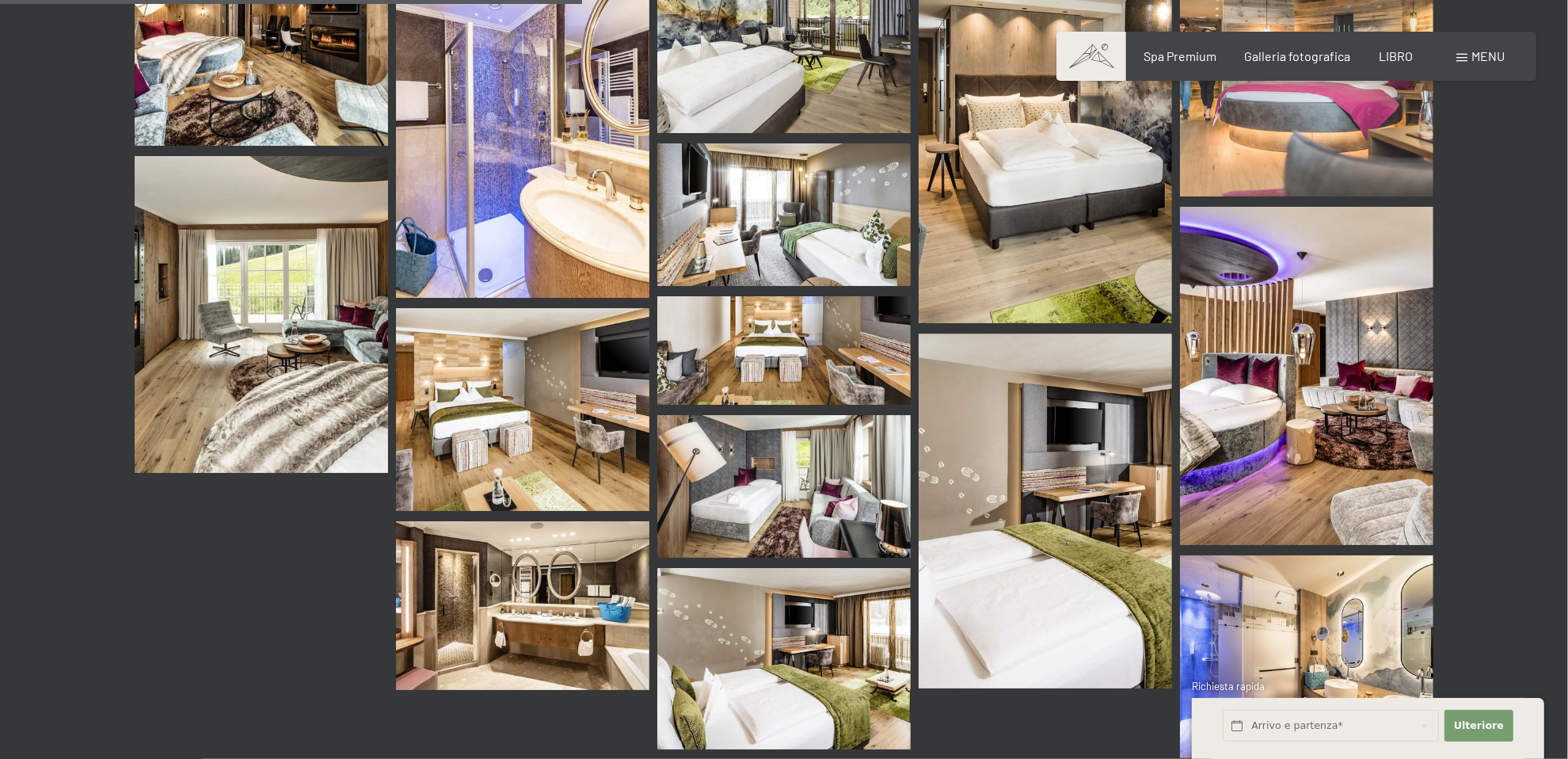
scroll to position [815, 0]
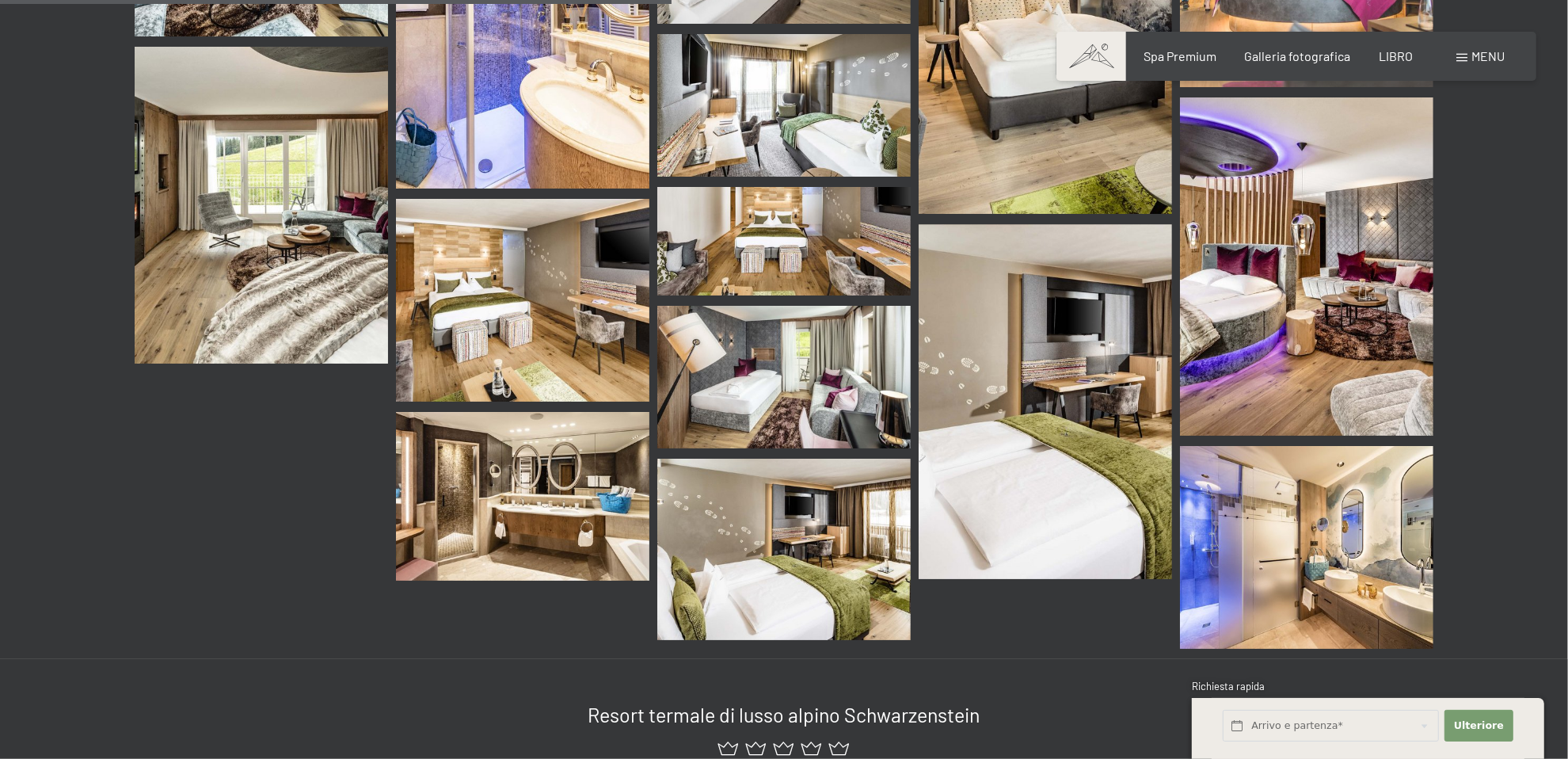
click at [831, 413] on img at bounding box center [784, 377] width 253 height 143
click at [1077, 522] on img at bounding box center [1045, 402] width 253 height 355
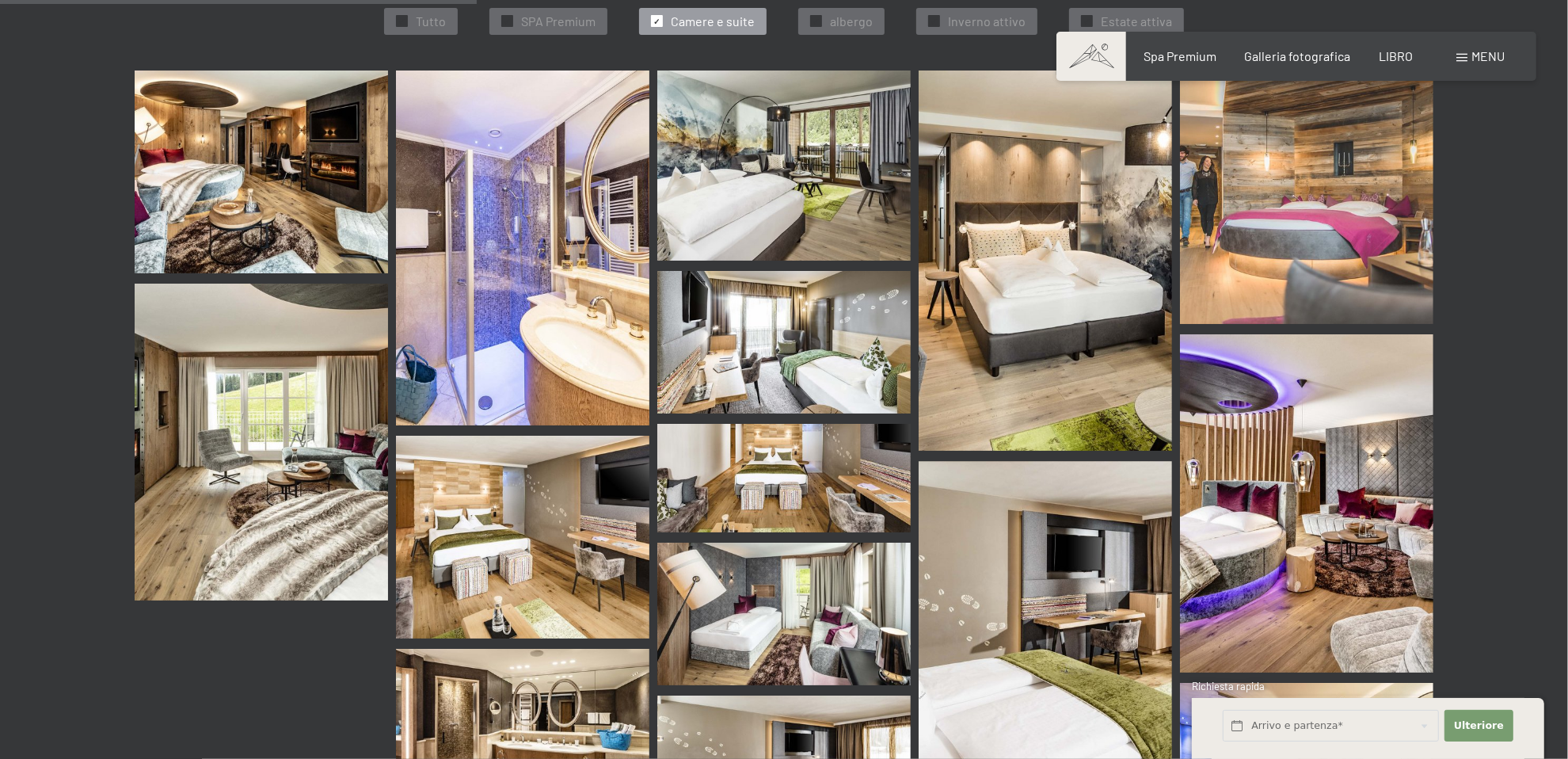
scroll to position [577, 0]
click at [321, 195] on img at bounding box center [261, 172] width 253 height 203
